Goal: Obtain resource: Download file/media

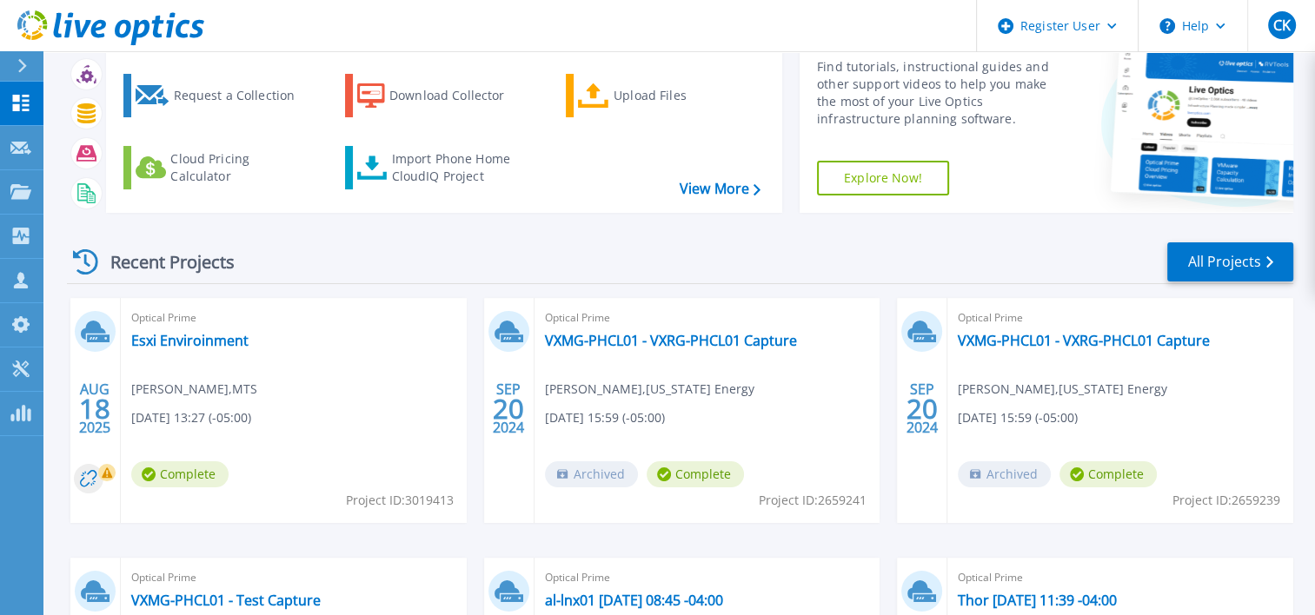
scroll to position [83, 0]
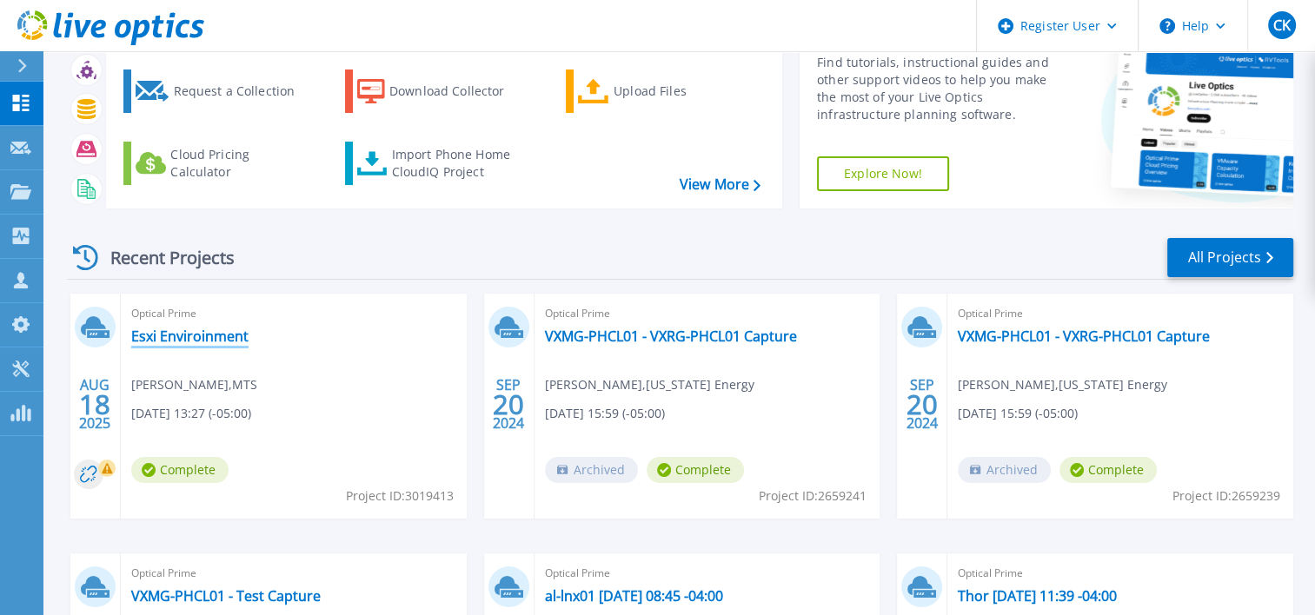
click at [205, 339] on link "Esxi Enviroinment" at bounding box center [189, 336] width 117 height 17
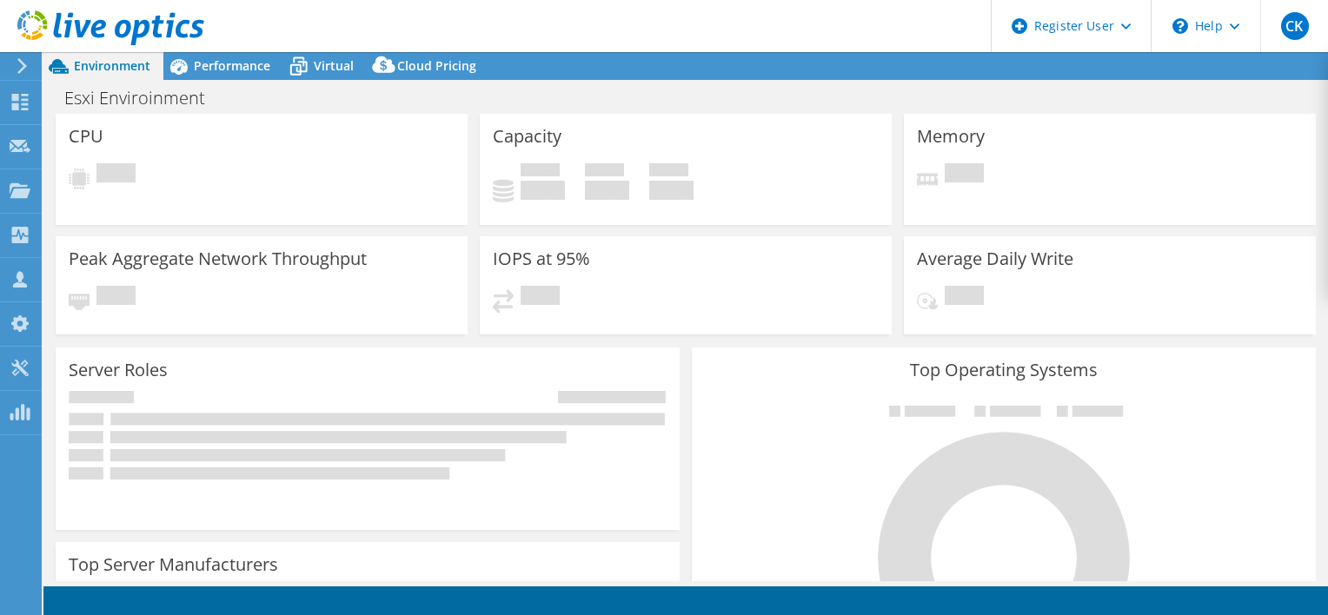
select select "USD"
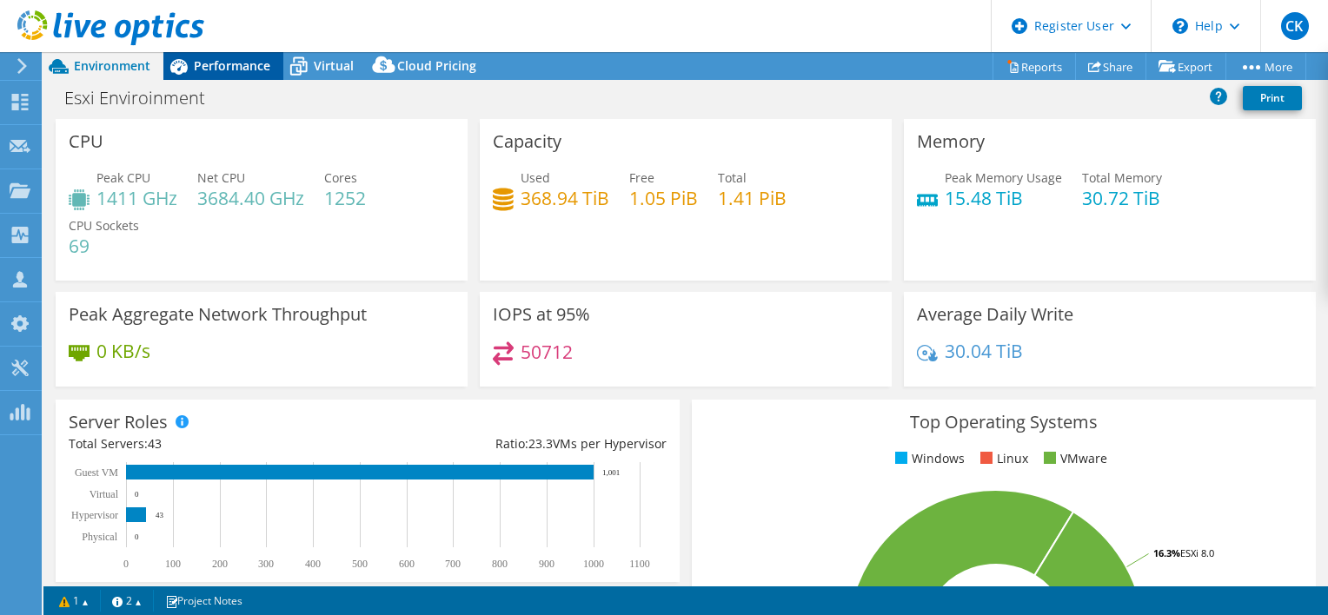
click at [236, 63] on span "Performance" at bounding box center [232, 65] width 76 height 17
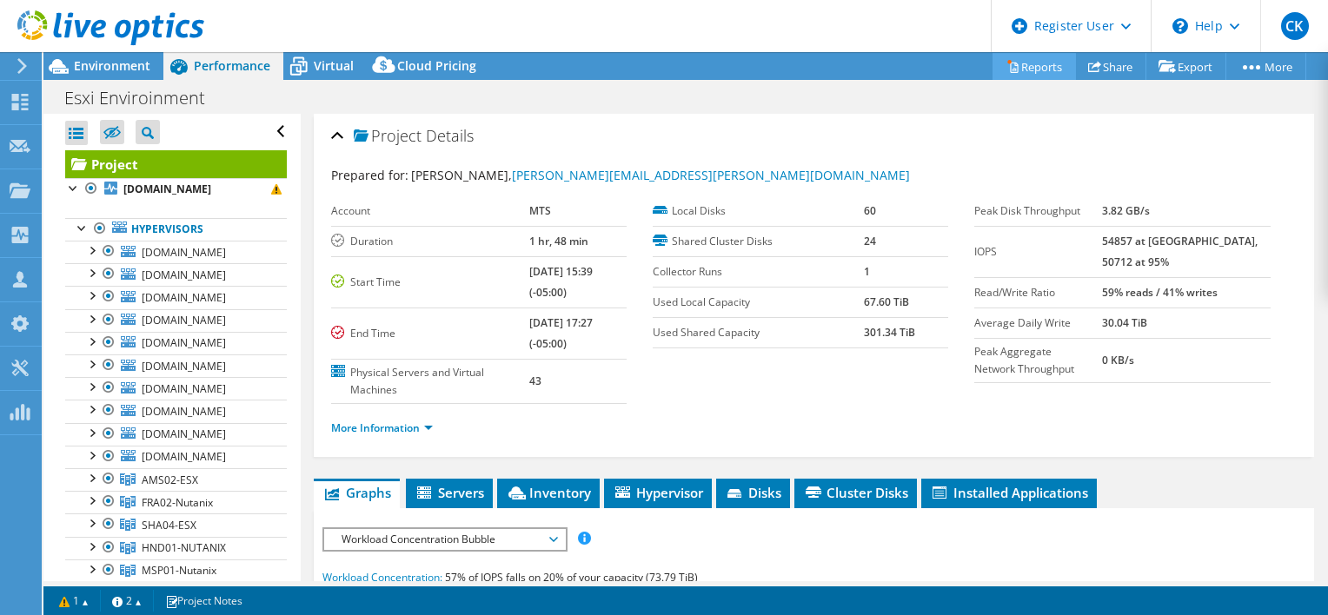
click at [1042, 63] on link "Reports" at bounding box center [1033, 66] width 83 height 27
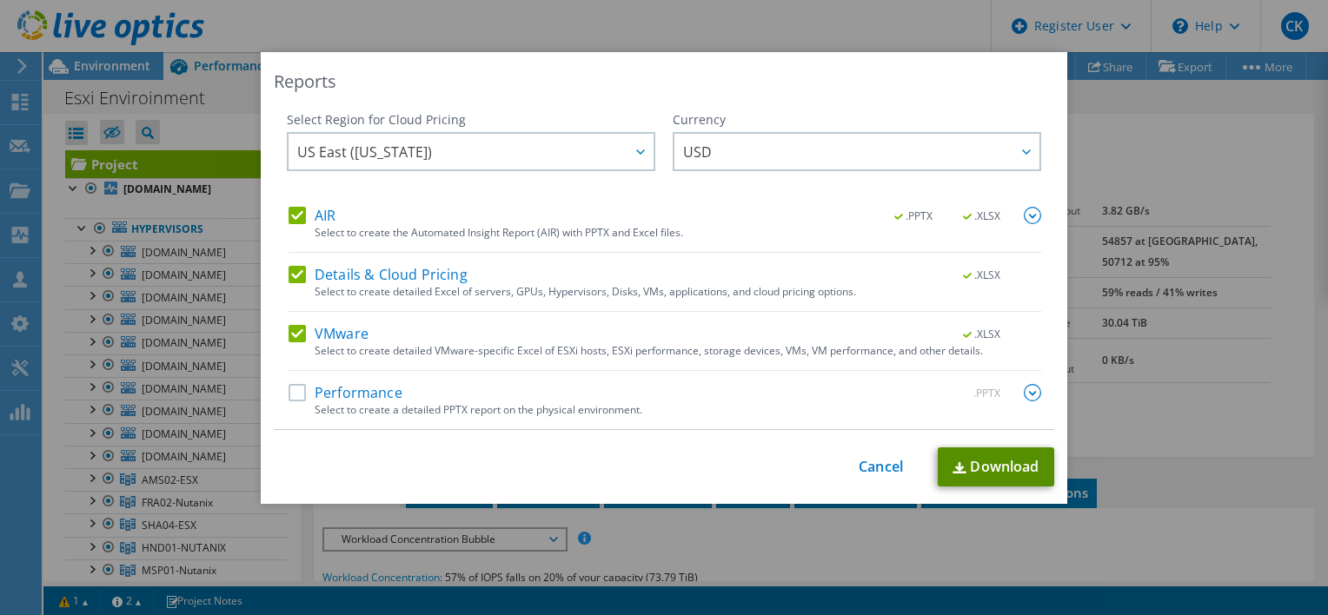
click at [985, 466] on link "Download" at bounding box center [995, 466] width 116 height 39
drag, startPoint x: 535, startPoint y: 35, endPoint x: 884, endPoint y: 97, distance: 354.8
click at [884, 97] on div "Reports Select Region for Cloud Pricing Asia Pacific ([GEOGRAPHIC_DATA]) [GEOGR…" at bounding box center [664, 307] width 1328 height 615
